Goal: Task Accomplishment & Management: Complete application form

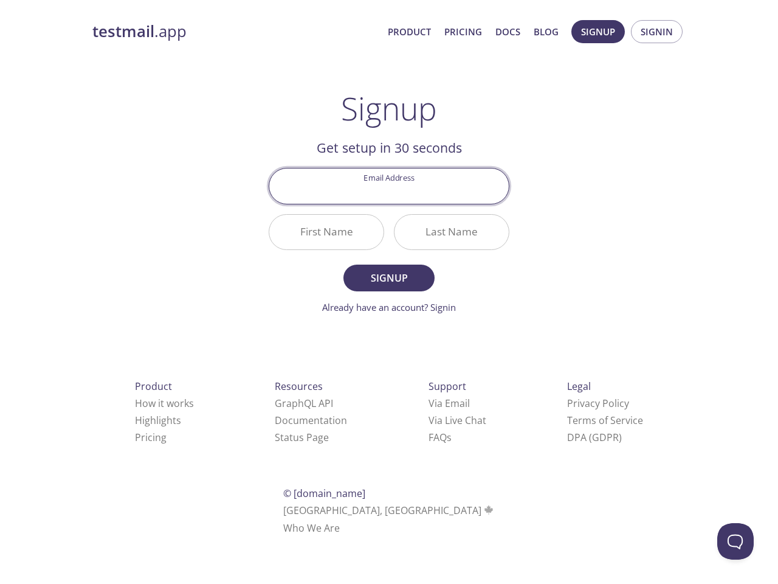
click at [389, 246] on div "Last Name" at bounding box center [451, 232] width 125 height 46
click at [598, 32] on span "Signup" at bounding box center [598, 32] width 34 height 16
click at [657, 32] on span "Signin" at bounding box center [657, 32] width 32 height 16
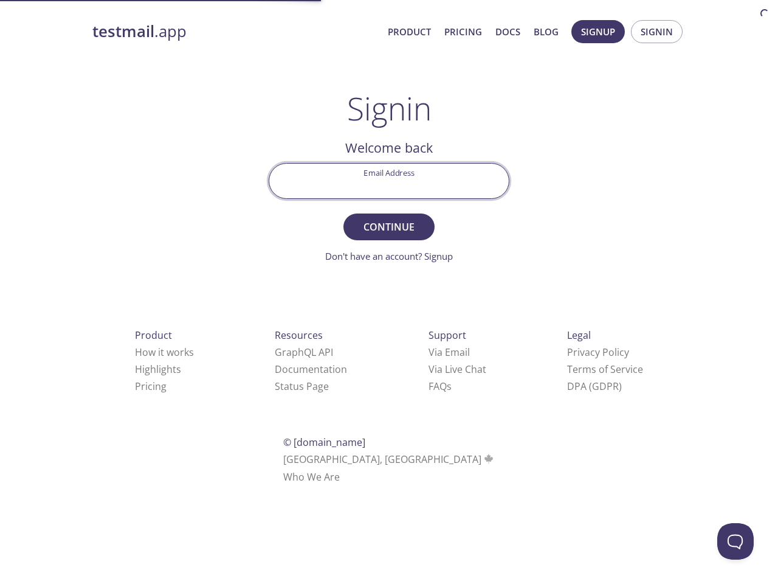
click at [389, 185] on input "Email Address" at bounding box center [389, 181] width 240 height 35
click at [326, 232] on form "Email Address Continue Don't have an account? Signup" at bounding box center [389, 213] width 241 height 100
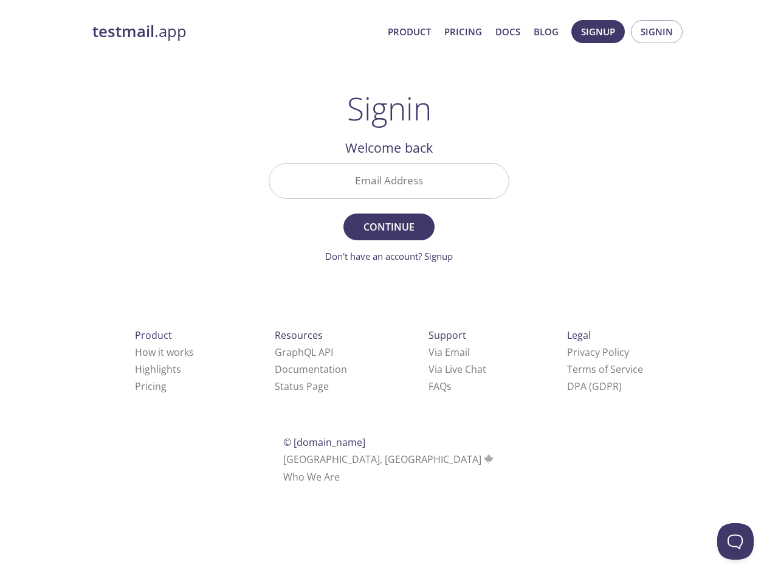
click at [452, 232] on form "Email Address Continue Don't have an account? Signup" at bounding box center [389, 213] width 241 height 100
click at [409, 403] on div "Support Via Email Via Live Chat FAQ s" at bounding box center [457, 360] width 97 height 107
click at [371, 420] on div "Product How it works Highlights Pricing Resources GraphQL API Documentation Sta…" at bounding box center [389, 405] width 632 height 227
click at [354, 437] on html "testmail .app Product Pricing Docs Blog Signup Signin Signin Welcome back Email…" at bounding box center [389, 250] width 778 height 500
